Goal: Task Accomplishment & Management: Manage account settings

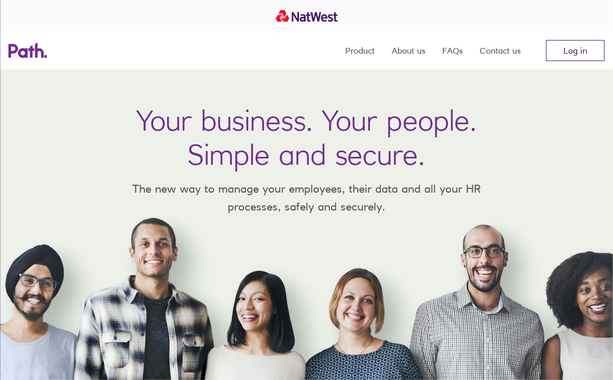
click at [567, 55] on link "Log in" at bounding box center [575, 50] width 58 height 21
click at [577, 62] on nav "Product About us FAQs Contact us Log in" at bounding box center [474, 51] width 259 height 38
click at [577, 54] on link "Log in" at bounding box center [575, 50] width 58 height 21
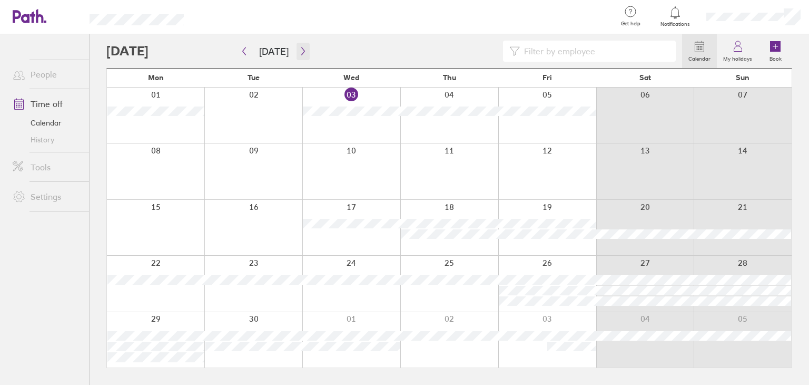
click at [300, 47] on icon "button" at bounding box center [303, 51] width 8 height 8
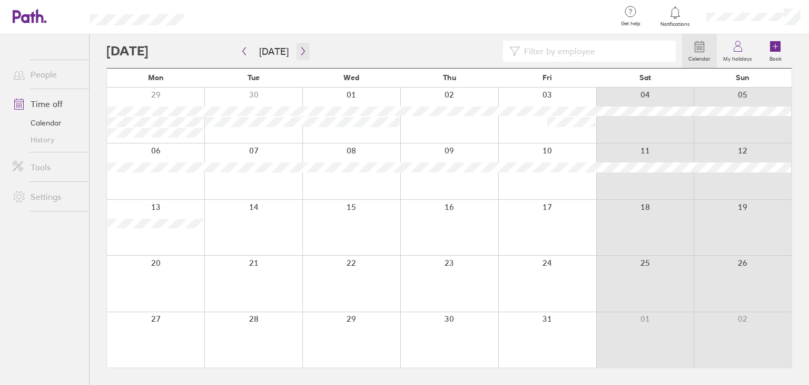
click at [300, 47] on icon "button" at bounding box center [303, 51] width 8 height 8
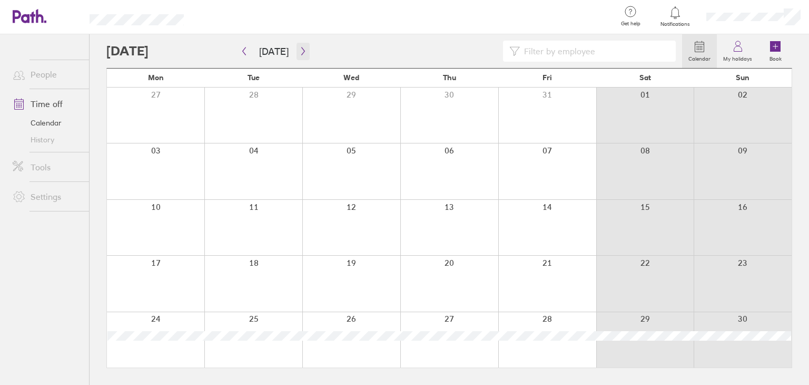
click at [300, 47] on icon "button" at bounding box center [303, 51] width 8 height 8
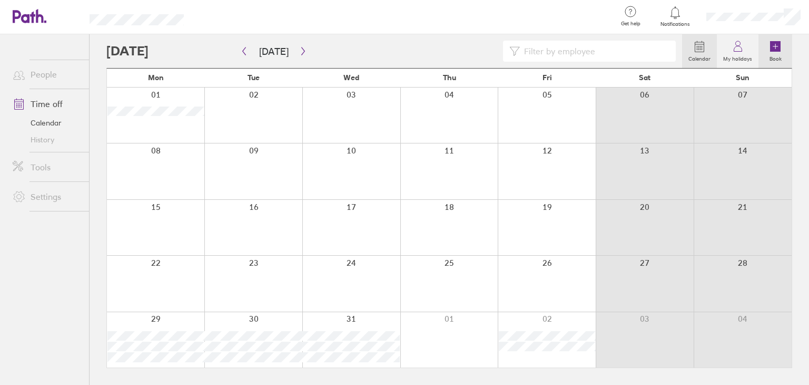
click at [620, 51] on icon at bounding box center [775, 46] width 11 height 11
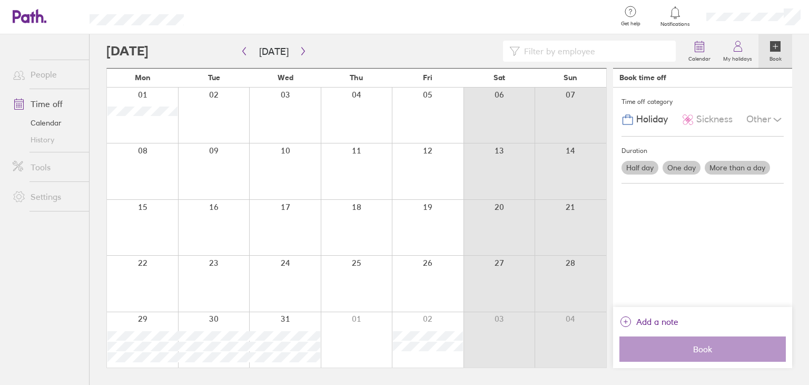
click at [620, 165] on label "More than a day" at bounding box center [737, 168] width 65 height 14
click at [0, 0] on input "More than a day" at bounding box center [0, 0] width 0 height 0
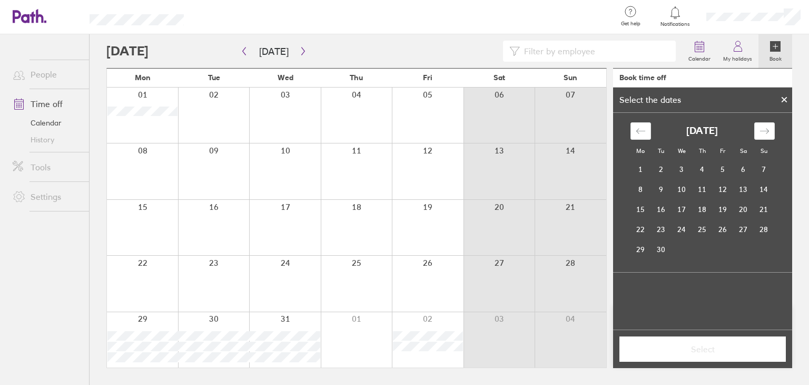
click at [620, 120] on div "[DATE] 1 2 3 4 5 6 7 8 9 10 11 12 13 14 15 16 17 18 19 20 21 22 23 24 25 26 27 …" at bounding box center [703, 186] width 158 height 146
drag, startPoint x: 768, startPoint y: 120, endPoint x: 766, endPoint y: 125, distance: 5.5
click at [620, 125] on div "[DATE] 1 2 3 4 5 6 7 8 9 10 11 12 13 14 15 16 17 18 19 20 21 22 23 24 25 26 27 …" at bounding box center [703, 192] width 168 height 159
click at [620, 125] on div "Move forward to switch to the next month." at bounding box center [765, 130] width 21 height 17
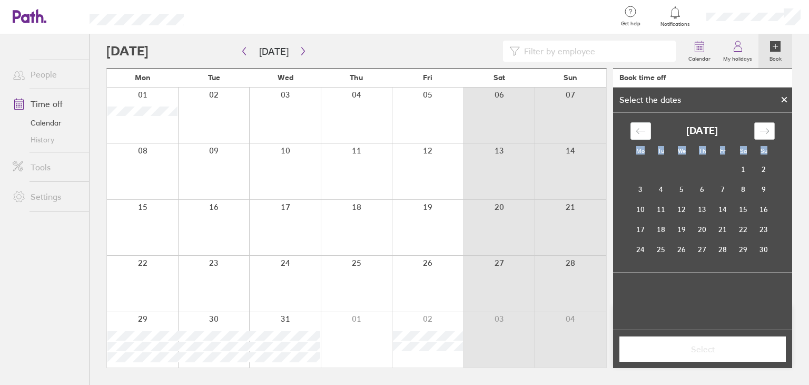
click at [620, 125] on div "Move forward to switch to the next month." at bounding box center [765, 130] width 21 height 17
click at [620, 243] on td "29" at bounding box center [641, 249] width 21 height 20
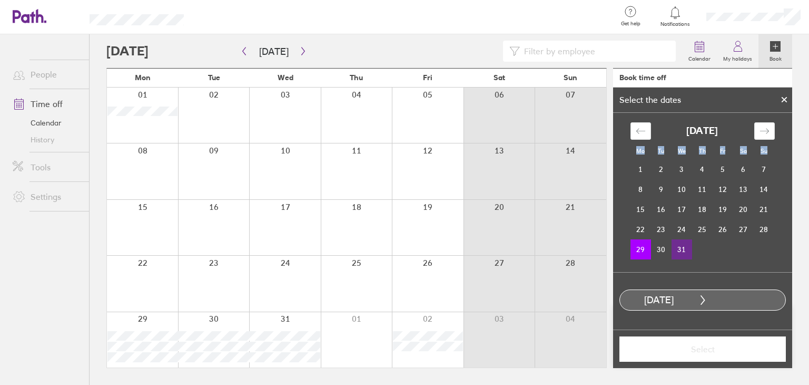
click at [620, 249] on td "31" at bounding box center [682, 249] width 21 height 20
click at [620, 344] on span "Select" at bounding box center [703, 348] width 152 height 9
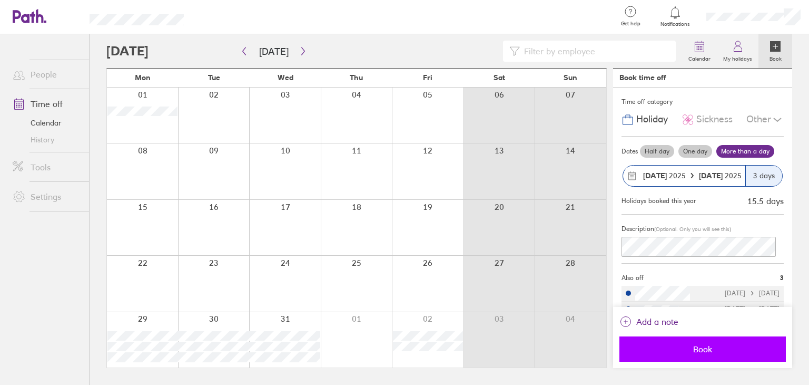
click at [620, 336] on button "Book" at bounding box center [703, 348] width 166 height 25
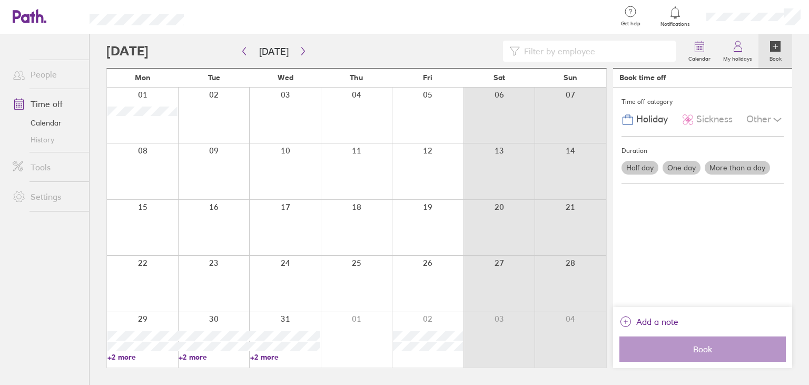
click at [116, 357] on link "+2 more" at bounding box center [142, 356] width 70 height 9
click at [52, 102] on link "Time off" at bounding box center [46, 103] width 85 height 21
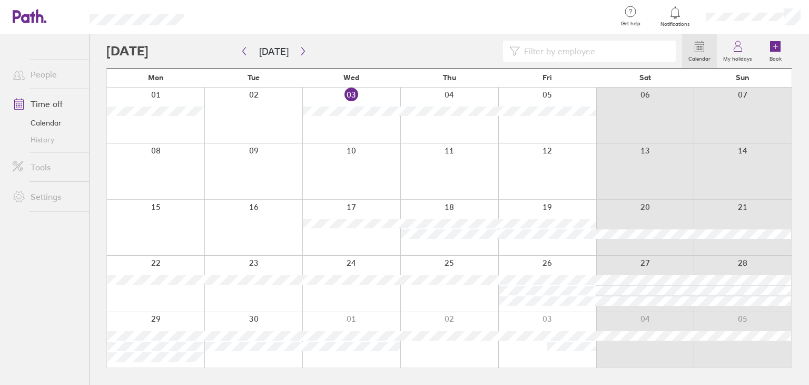
click at [620, 21] on div at bounding box center [753, 17] width 111 height 34
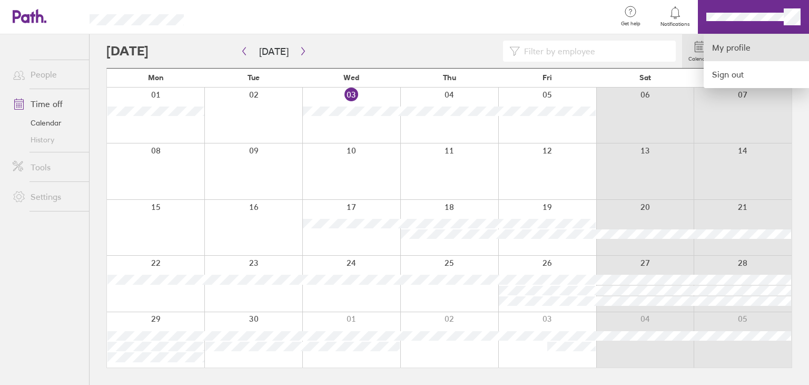
click at [620, 40] on link "My profile" at bounding box center [756, 47] width 105 height 27
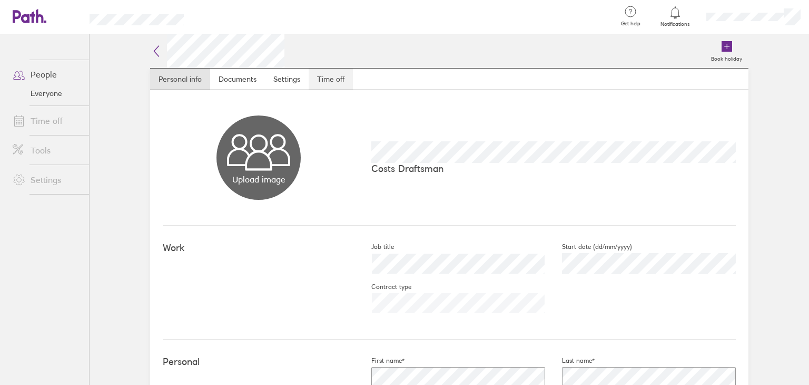
click at [332, 89] on link "Time off" at bounding box center [331, 78] width 44 height 21
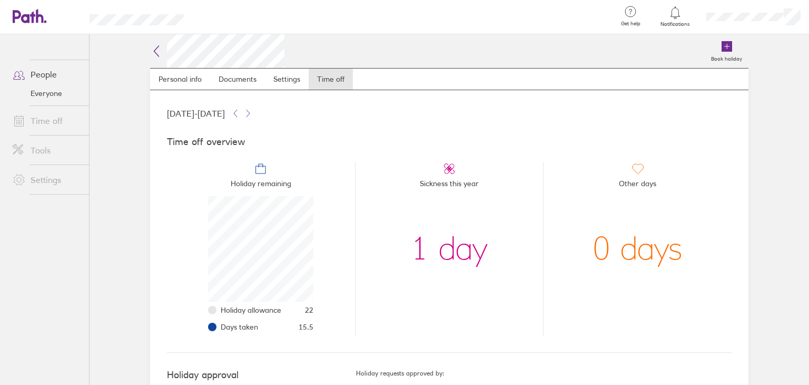
scroll to position [36, 0]
